Goal: Navigation & Orientation: Go to known website

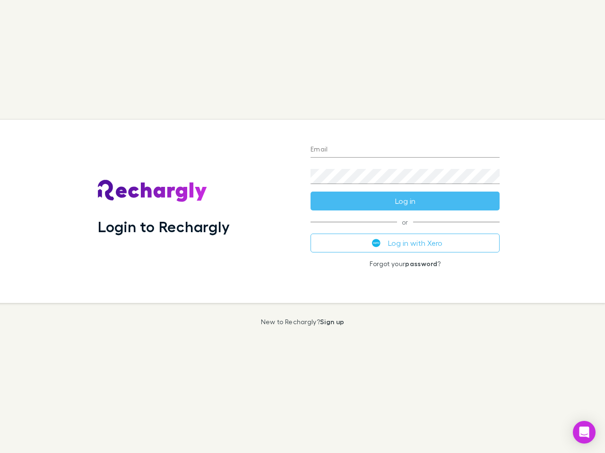
click at [302, 227] on div "Login to Rechargly" at bounding box center [196, 211] width 213 height 183
click at [405, 150] on input "Email" at bounding box center [404, 150] width 189 height 15
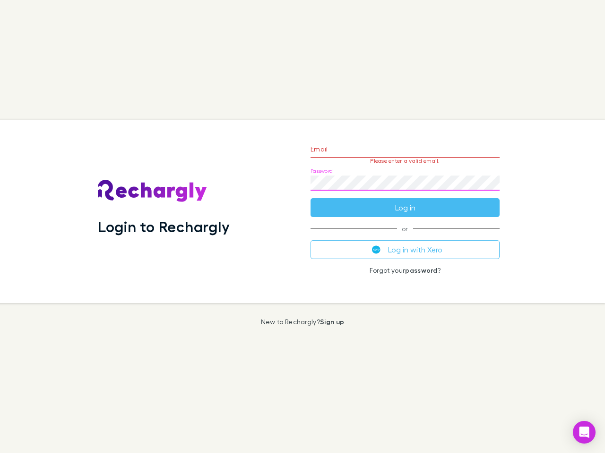
click at [405, 201] on form "Email Please enter a valid email. Password Log in" at bounding box center [404, 176] width 189 height 82
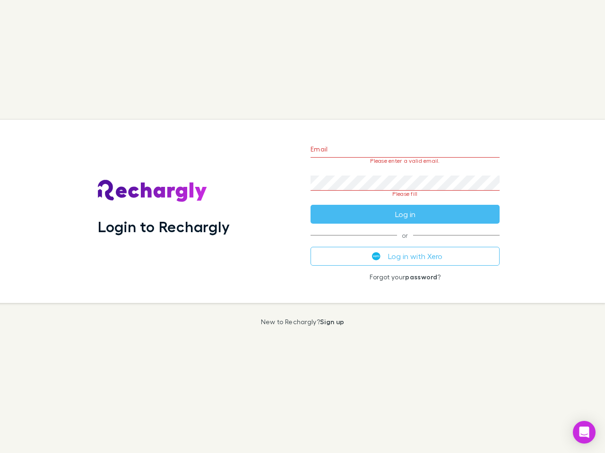
click at [405, 243] on div "Email Please enter a valid email. Password Please fill Log in or Log in with Xe…" at bounding box center [405, 211] width 204 height 183
click at [584, 433] on icon "Open Intercom Messenger" at bounding box center [584, 432] width 10 height 11
